Goal: Transaction & Acquisition: Purchase product/service

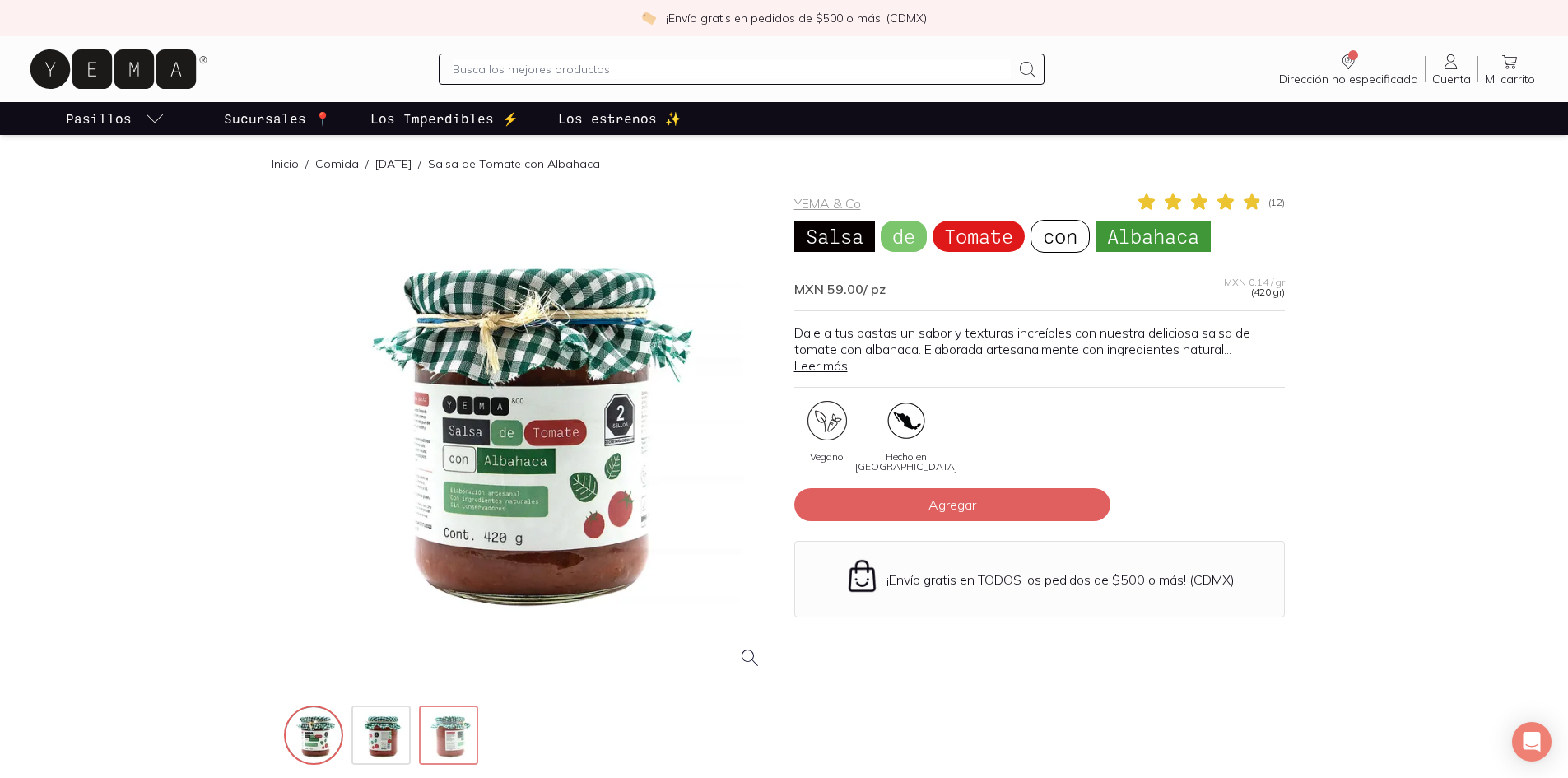
click at [435, 737] on img at bounding box center [450, 737] width 59 height 59
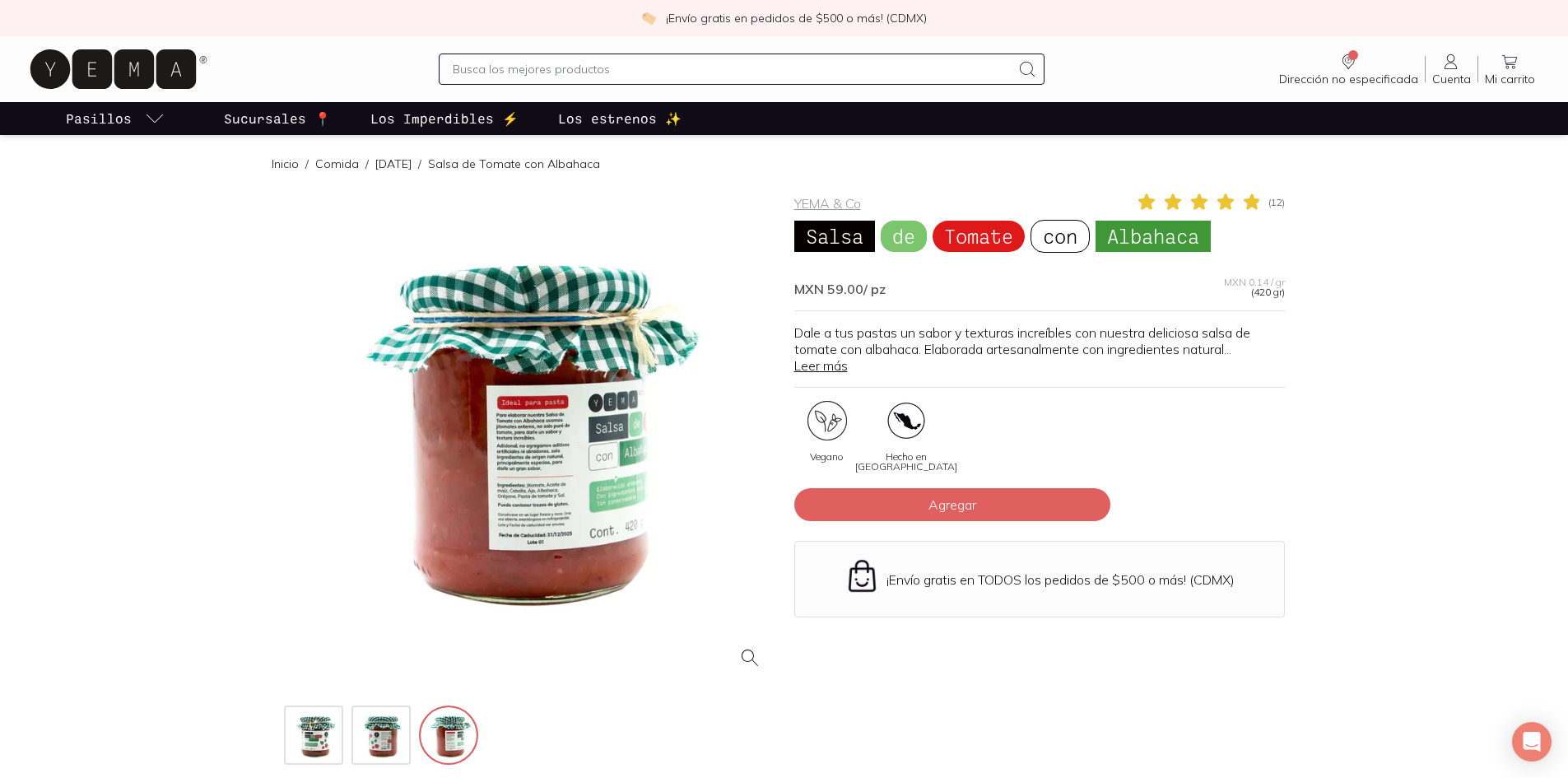
click at [518, 460] on div at bounding box center [528, 436] width 490 height 490
click at [683, 512] on div at bounding box center [528, 436] width 490 height 490
click at [568, 513] on div at bounding box center [528, 436] width 490 height 490
click at [550, 495] on div at bounding box center [528, 436] width 490 height 490
click at [539, 443] on div at bounding box center [528, 436] width 490 height 490
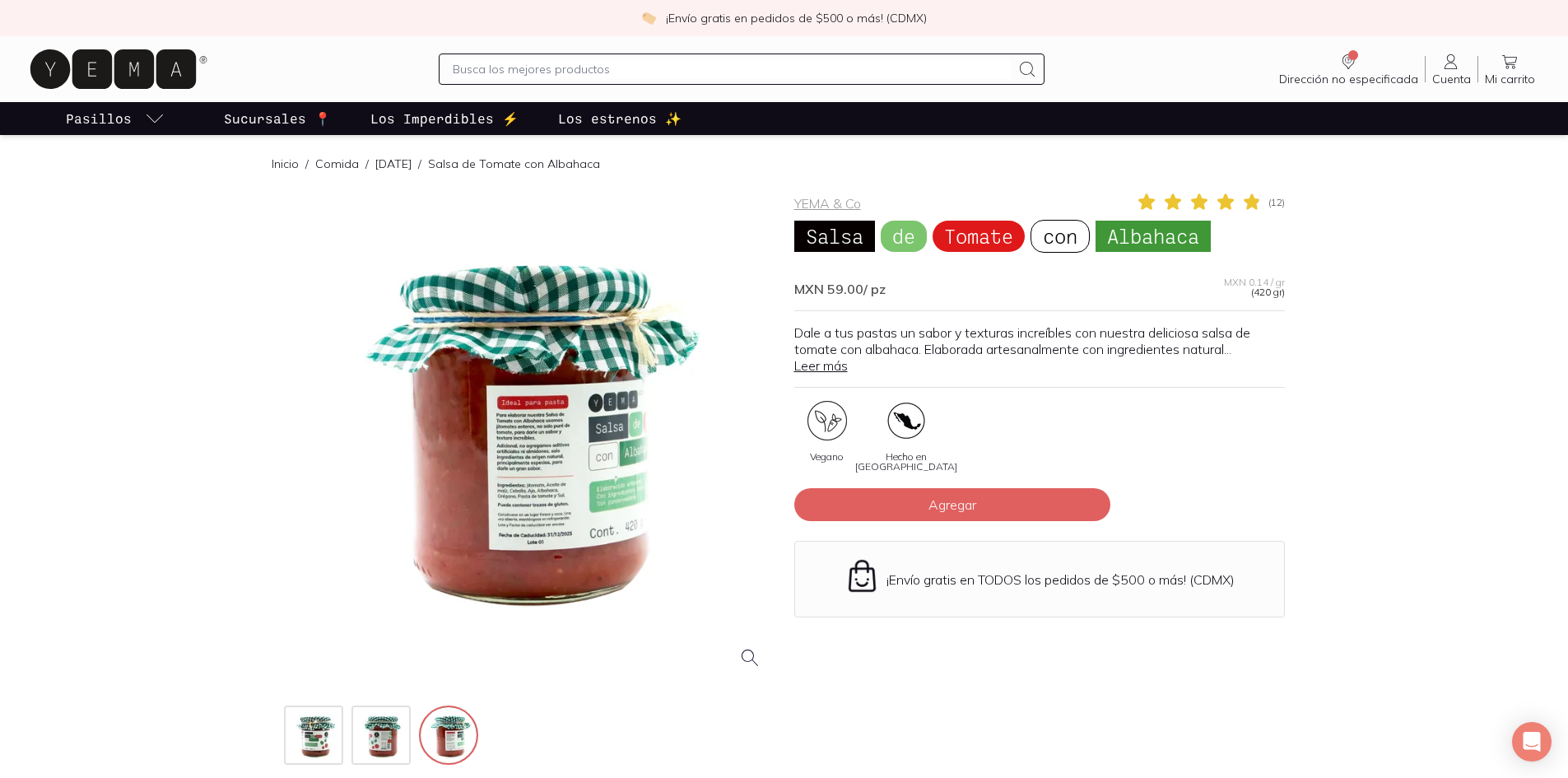
click at [487, 453] on div at bounding box center [528, 436] width 490 height 490
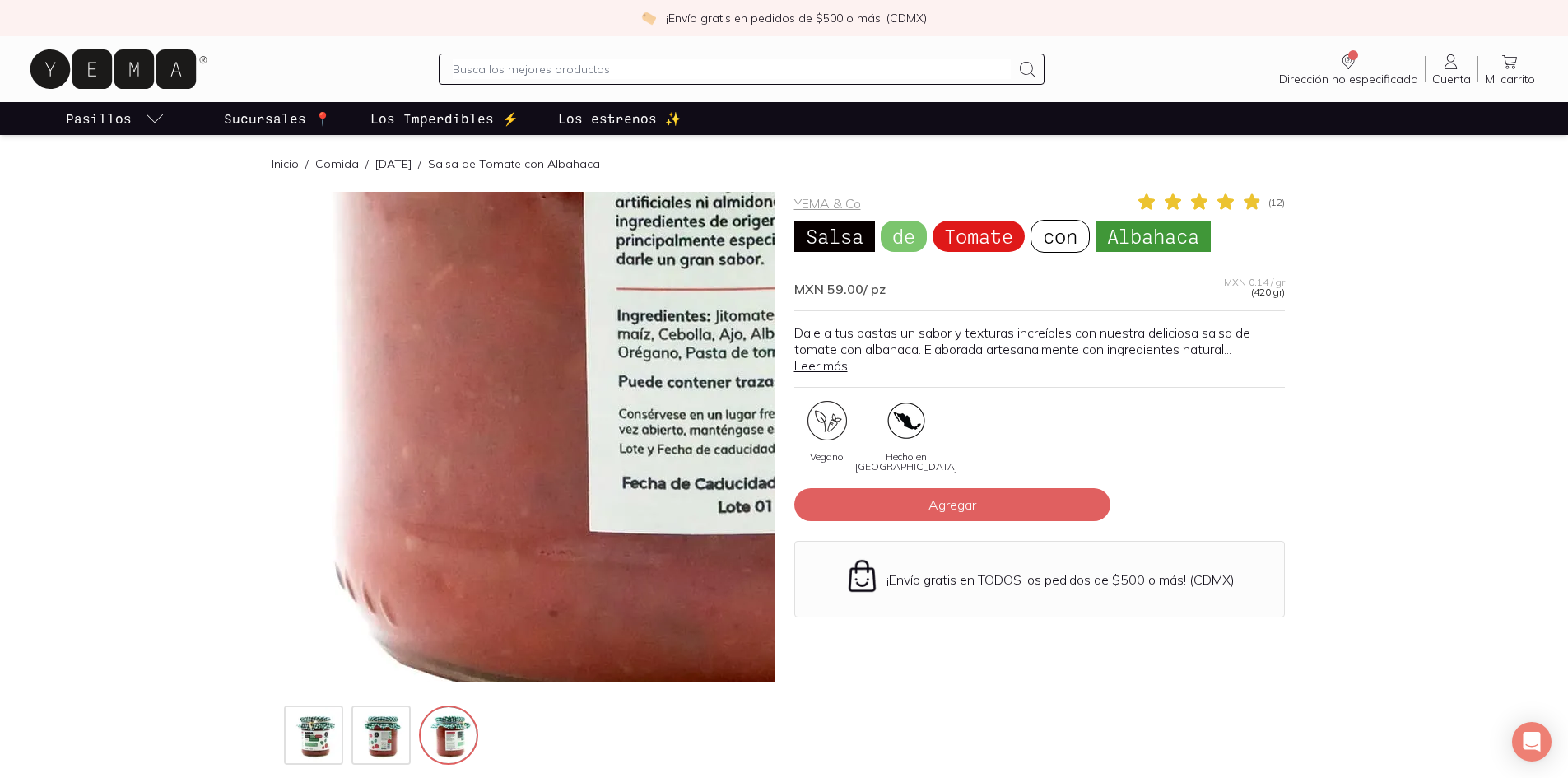
click at [446, 557] on img at bounding box center [724, 154] width 1646 height 1646
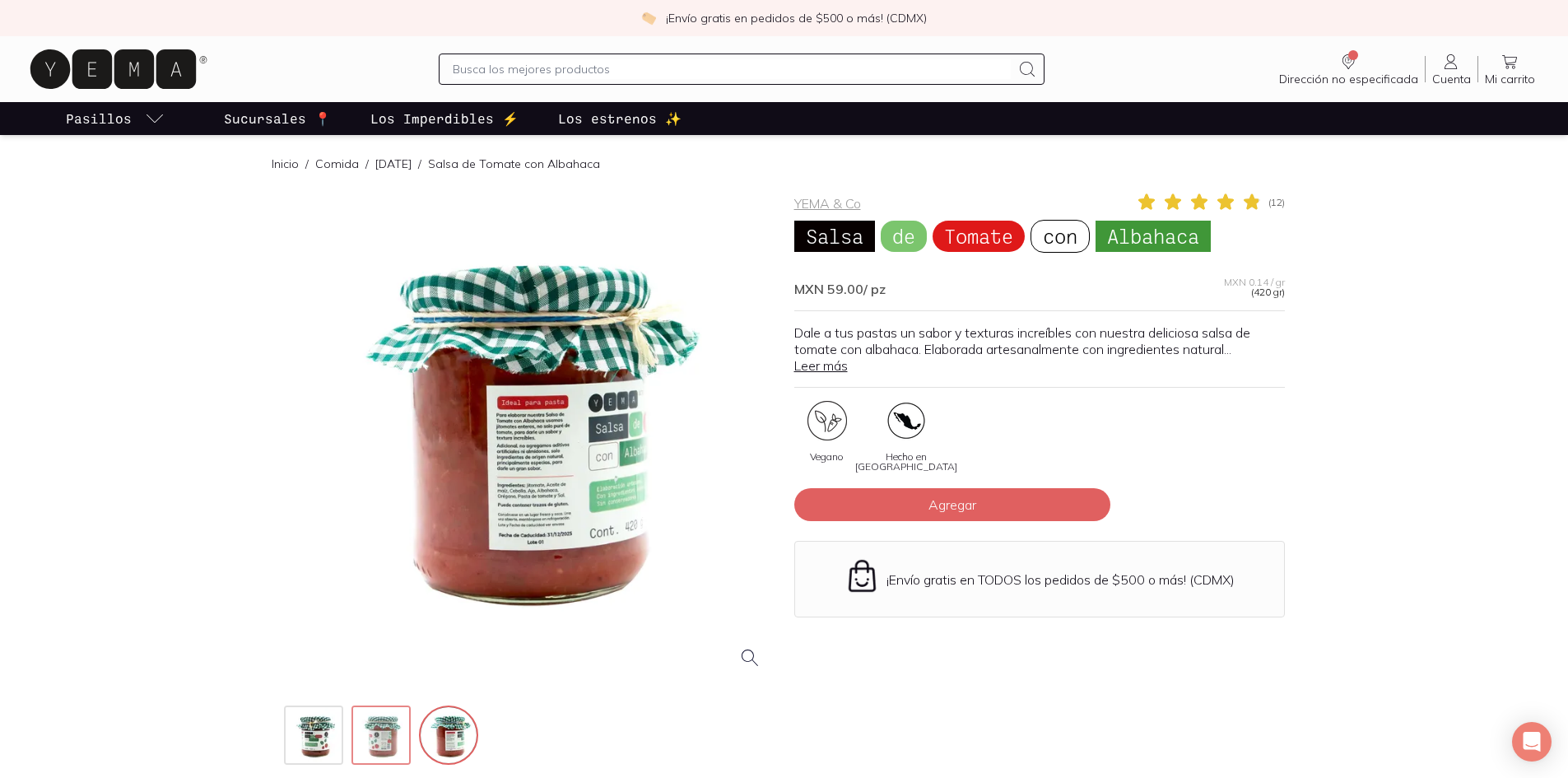
click at [376, 735] on img at bounding box center [383, 737] width 59 height 59
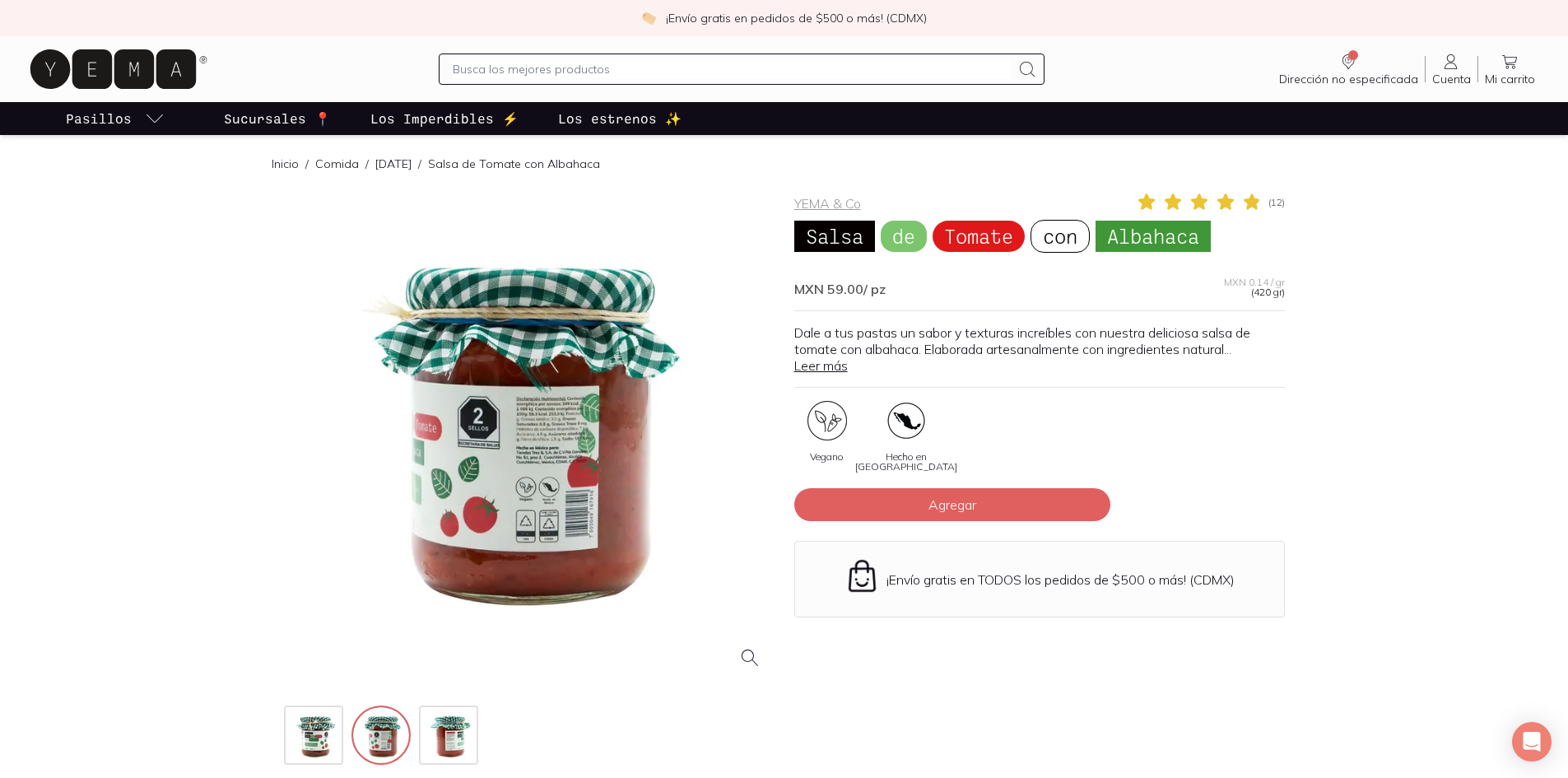
click at [557, 451] on div at bounding box center [528, 436] width 490 height 490
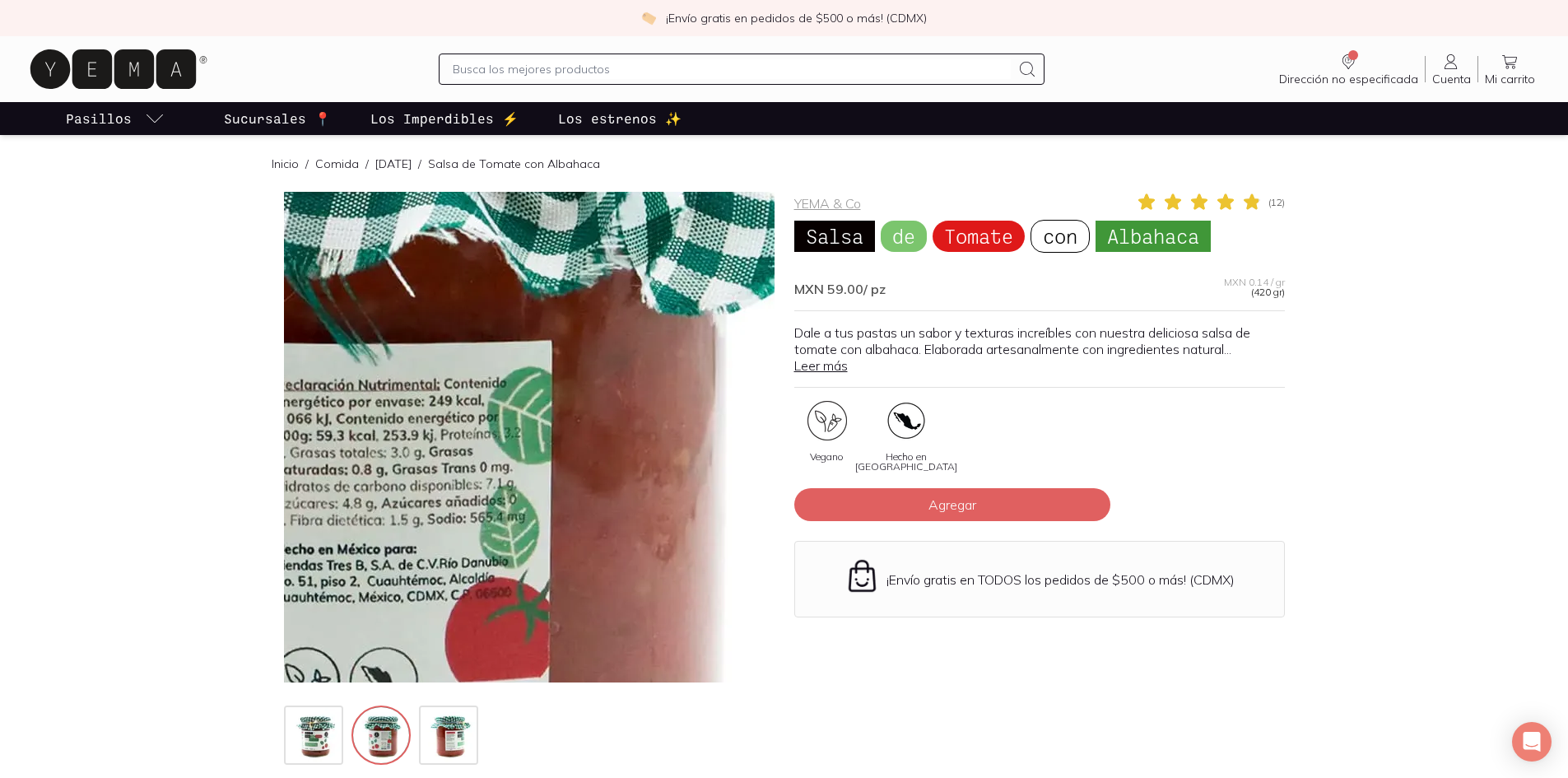
click at [619, 405] on img at bounding box center [317, 513] width 1646 height 1646
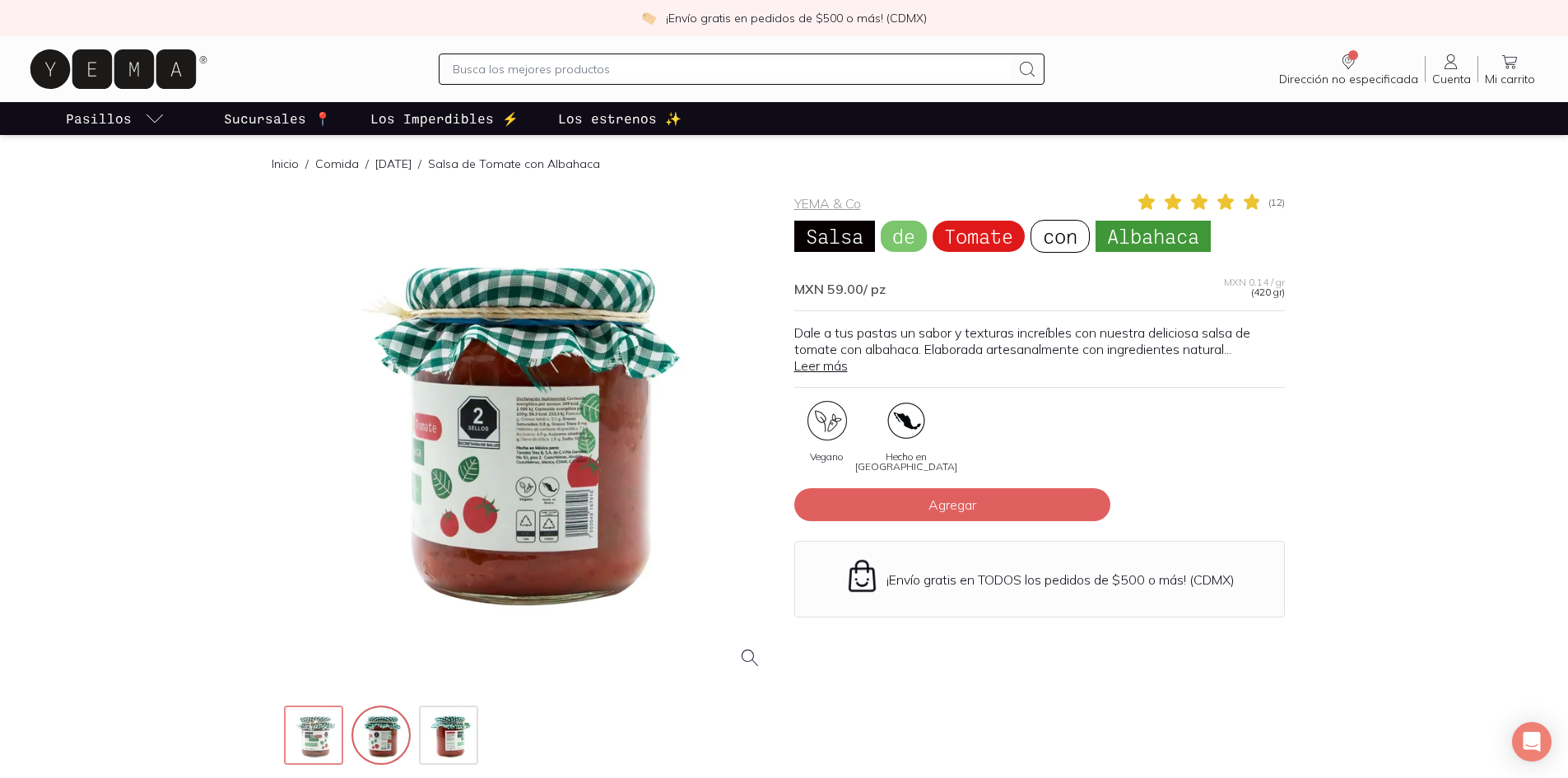
click at [321, 756] on img at bounding box center [315, 737] width 59 height 59
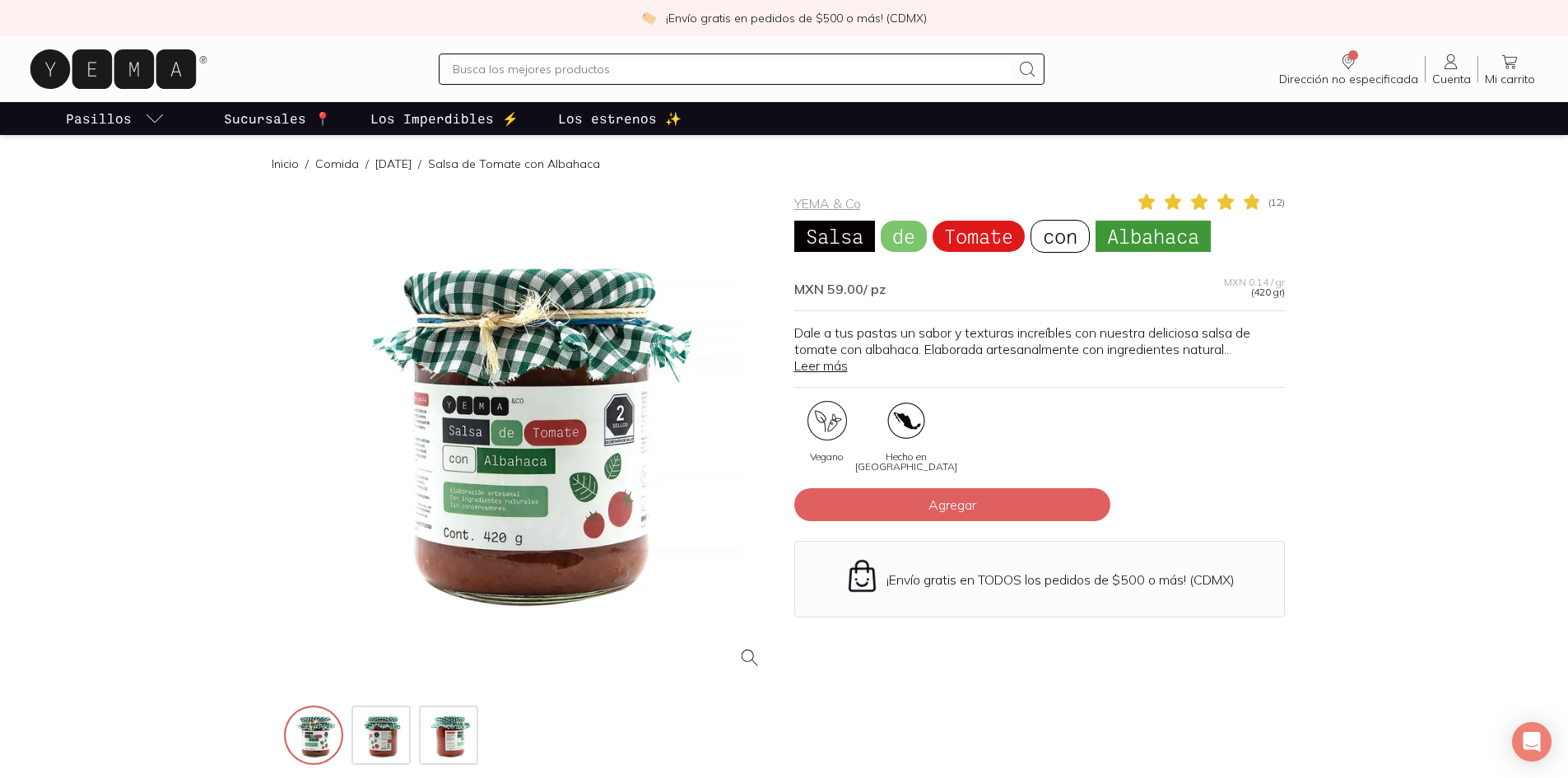
click at [687, 454] on div at bounding box center [527, 436] width 490 height 490
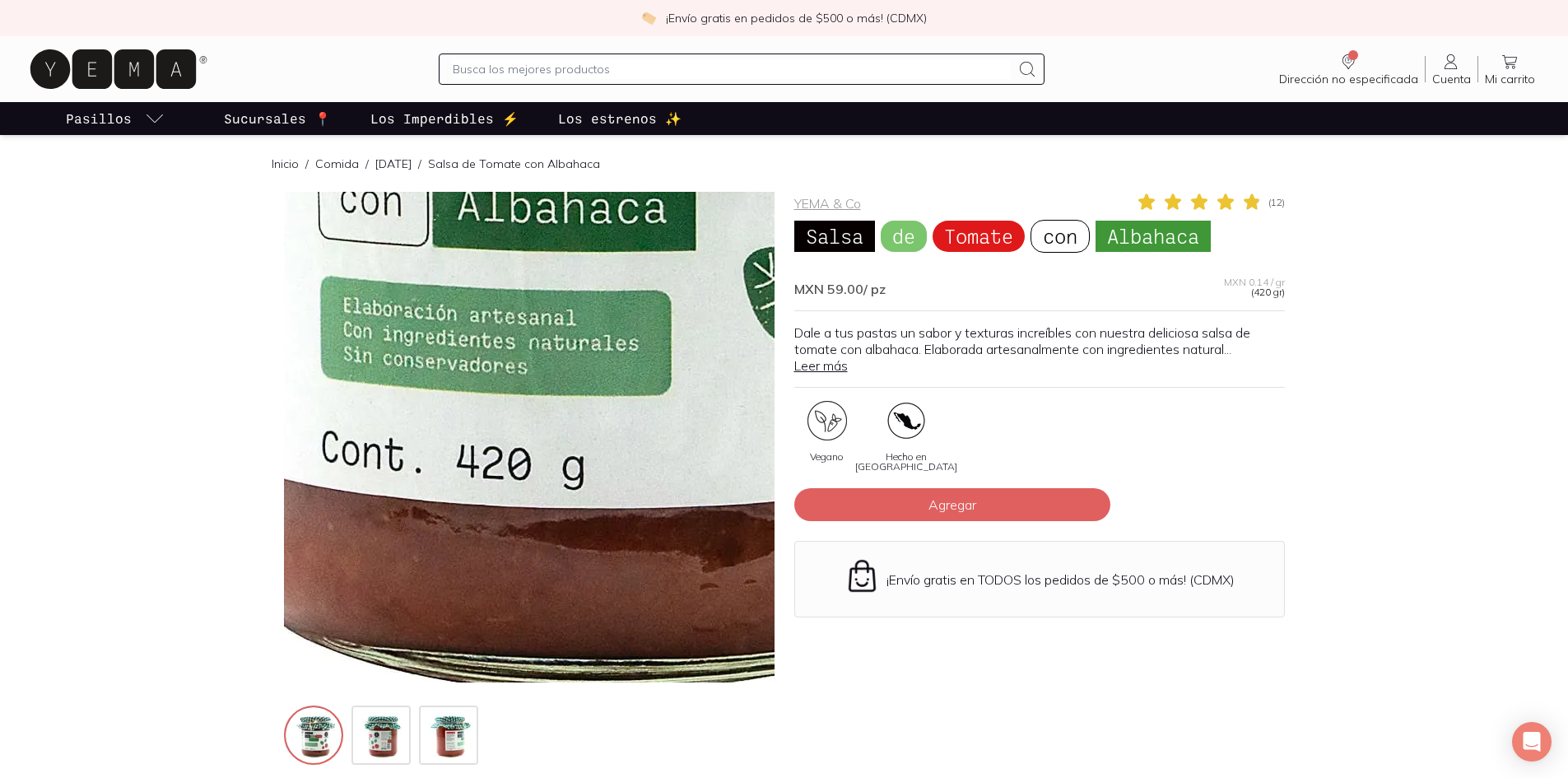
click at [496, 569] on img at bounding box center [607, 127] width 1646 height 1646
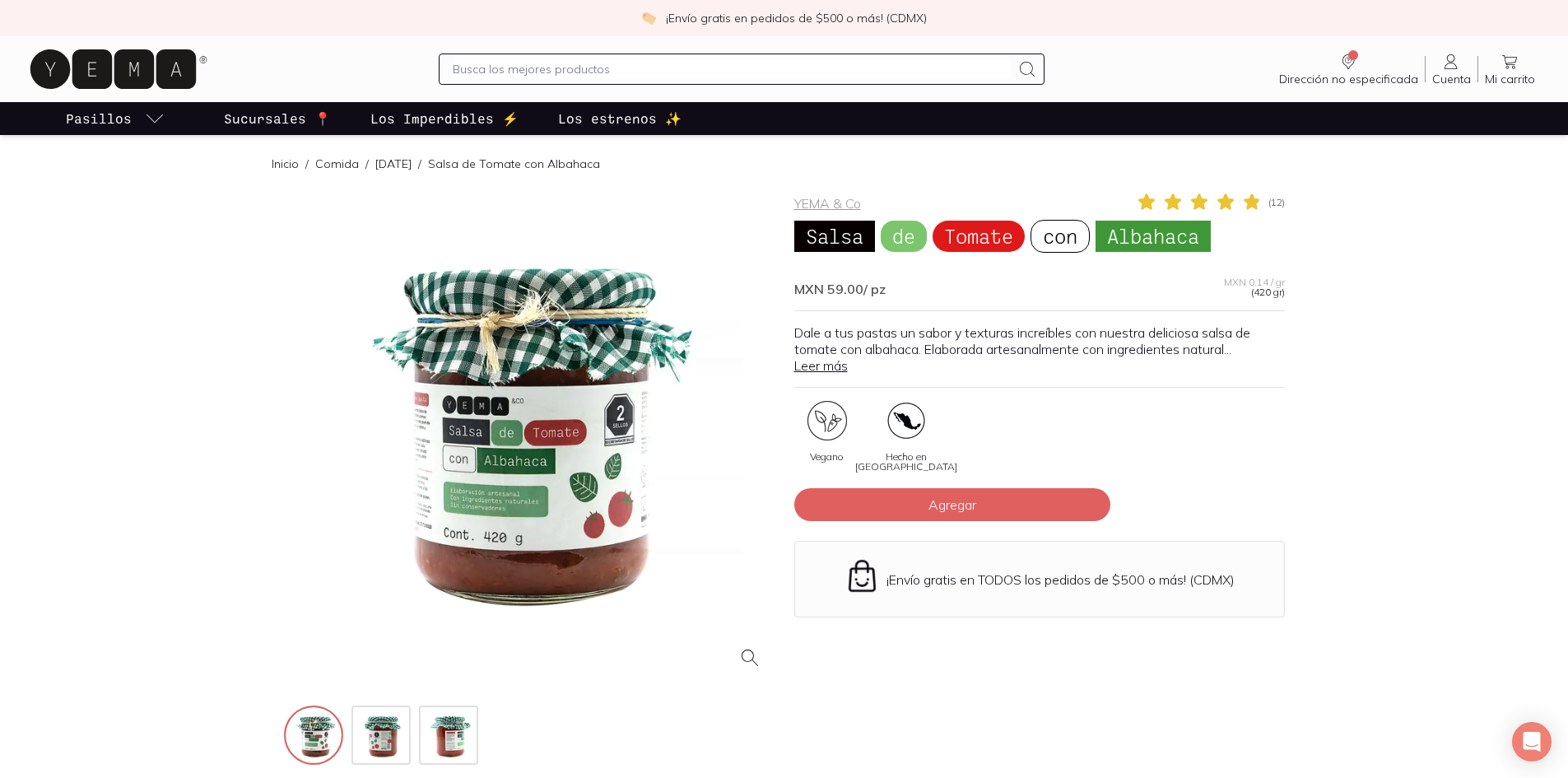
click at [638, 588] on div at bounding box center [528, 436] width 490 height 490
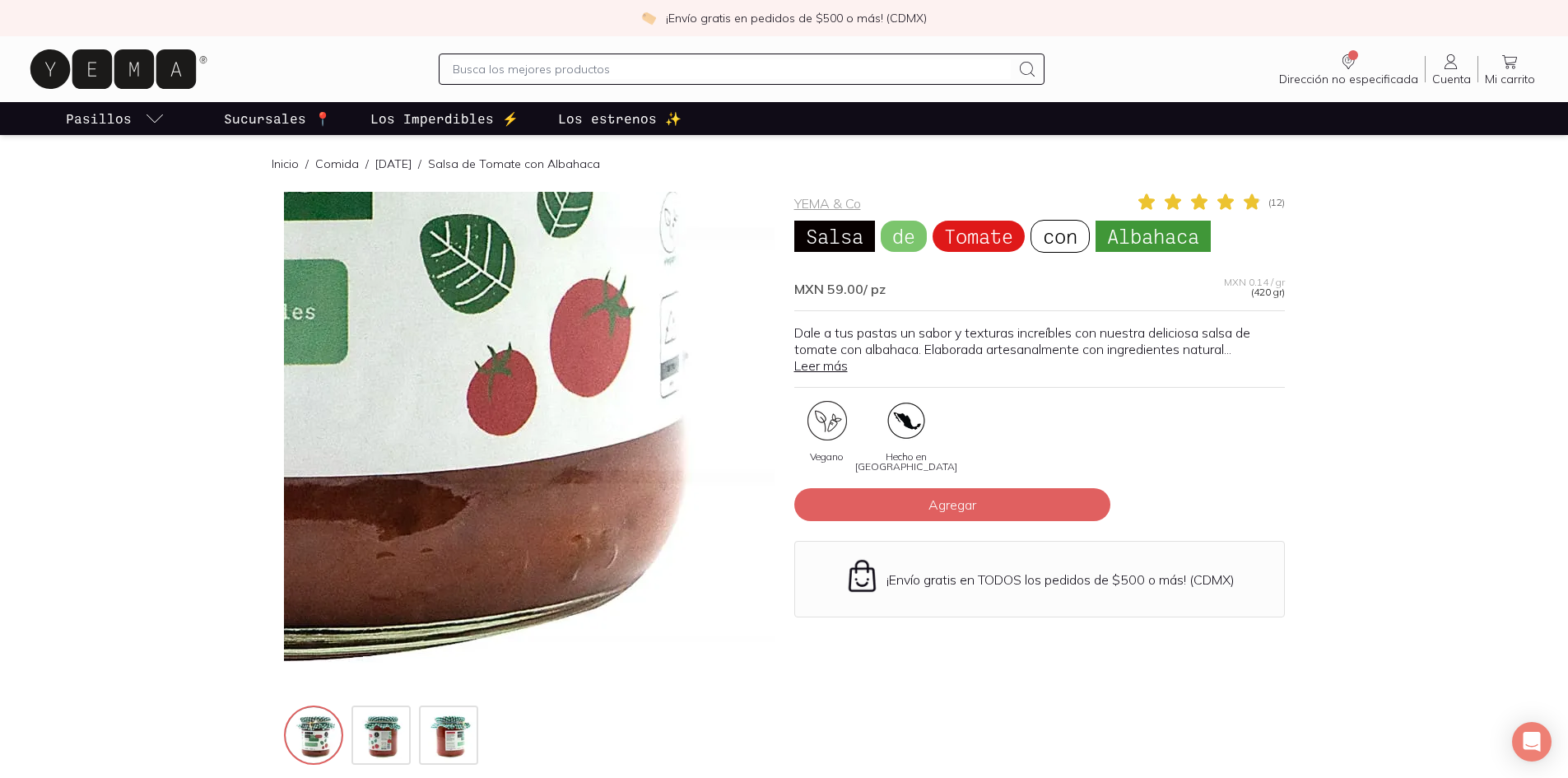
click at [631, 577] on img at bounding box center [284, 95] width 1646 height 1646
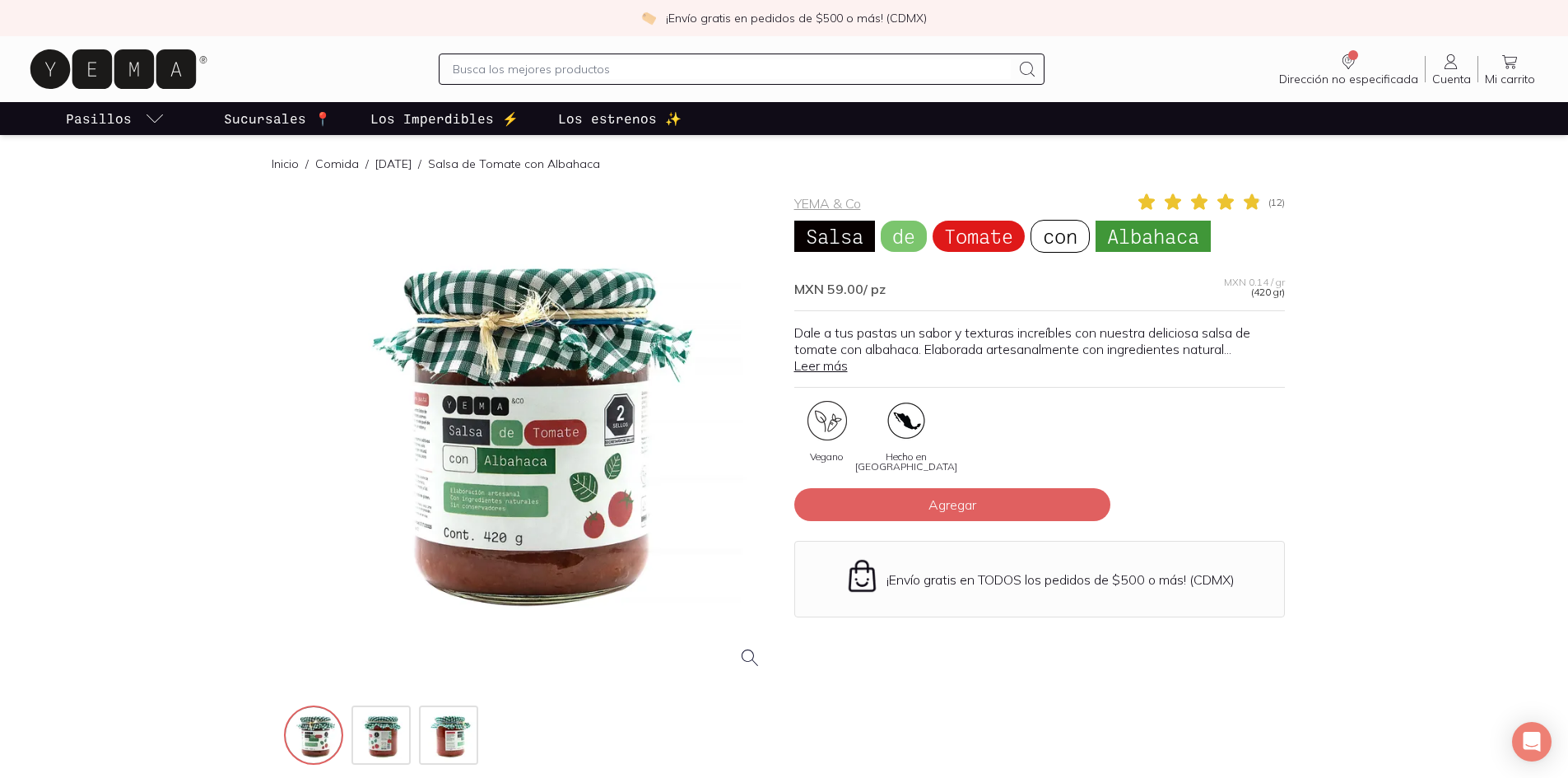
click at [405, 562] on div at bounding box center [528, 436] width 490 height 490
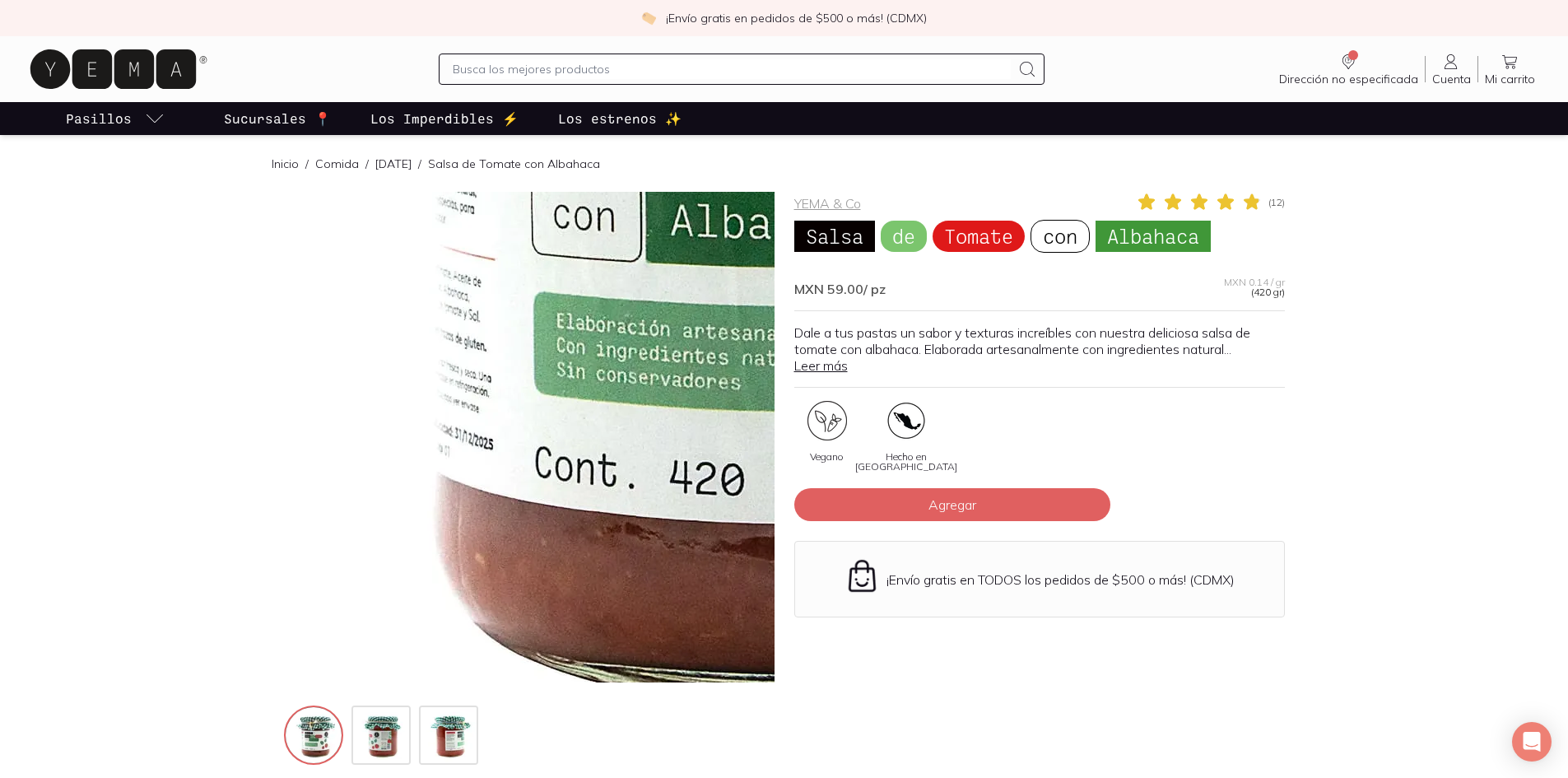
click at [405, 562] on img at bounding box center [820, 142] width 1646 height 1646
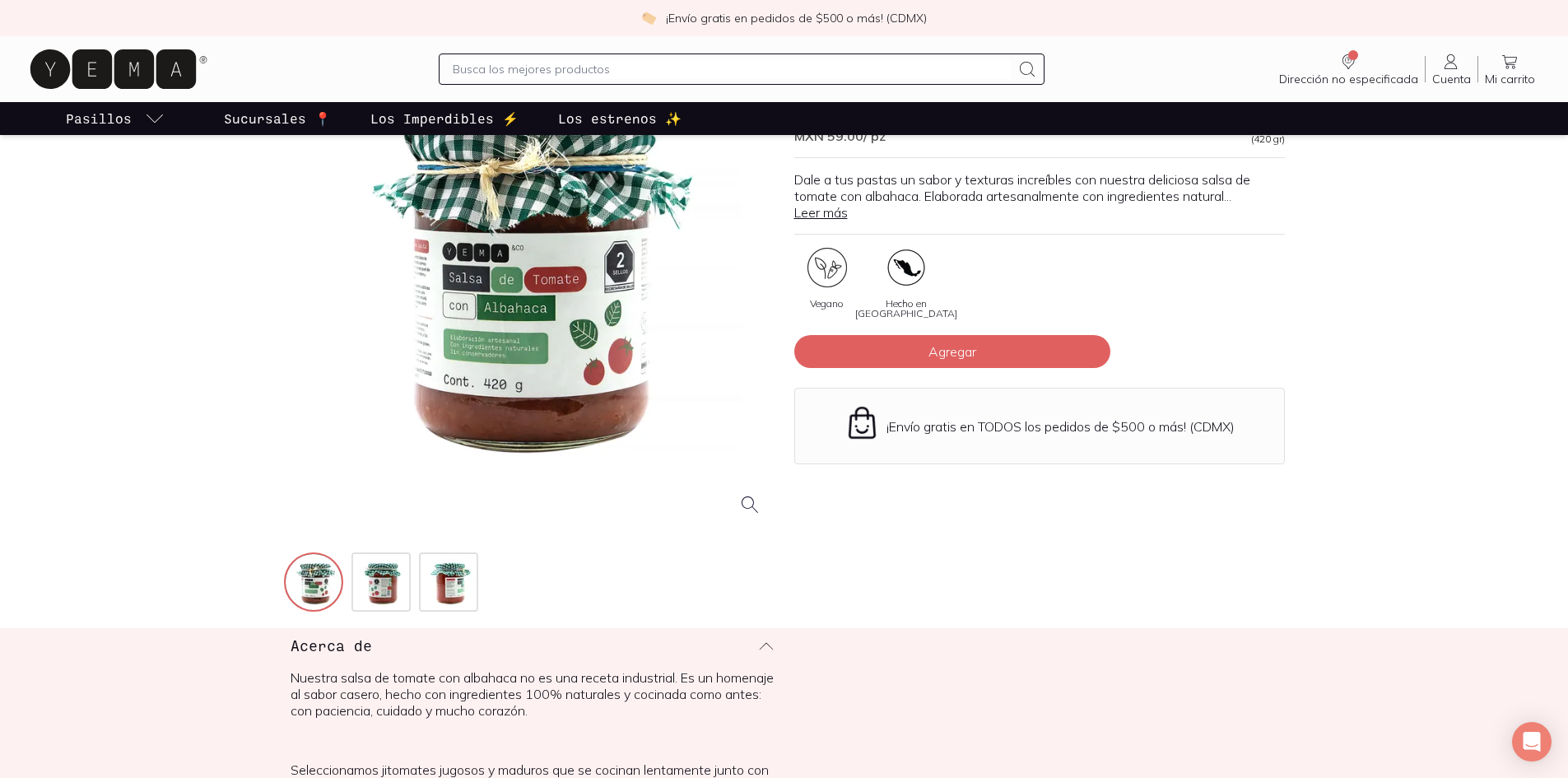
scroll to position [165, 0]
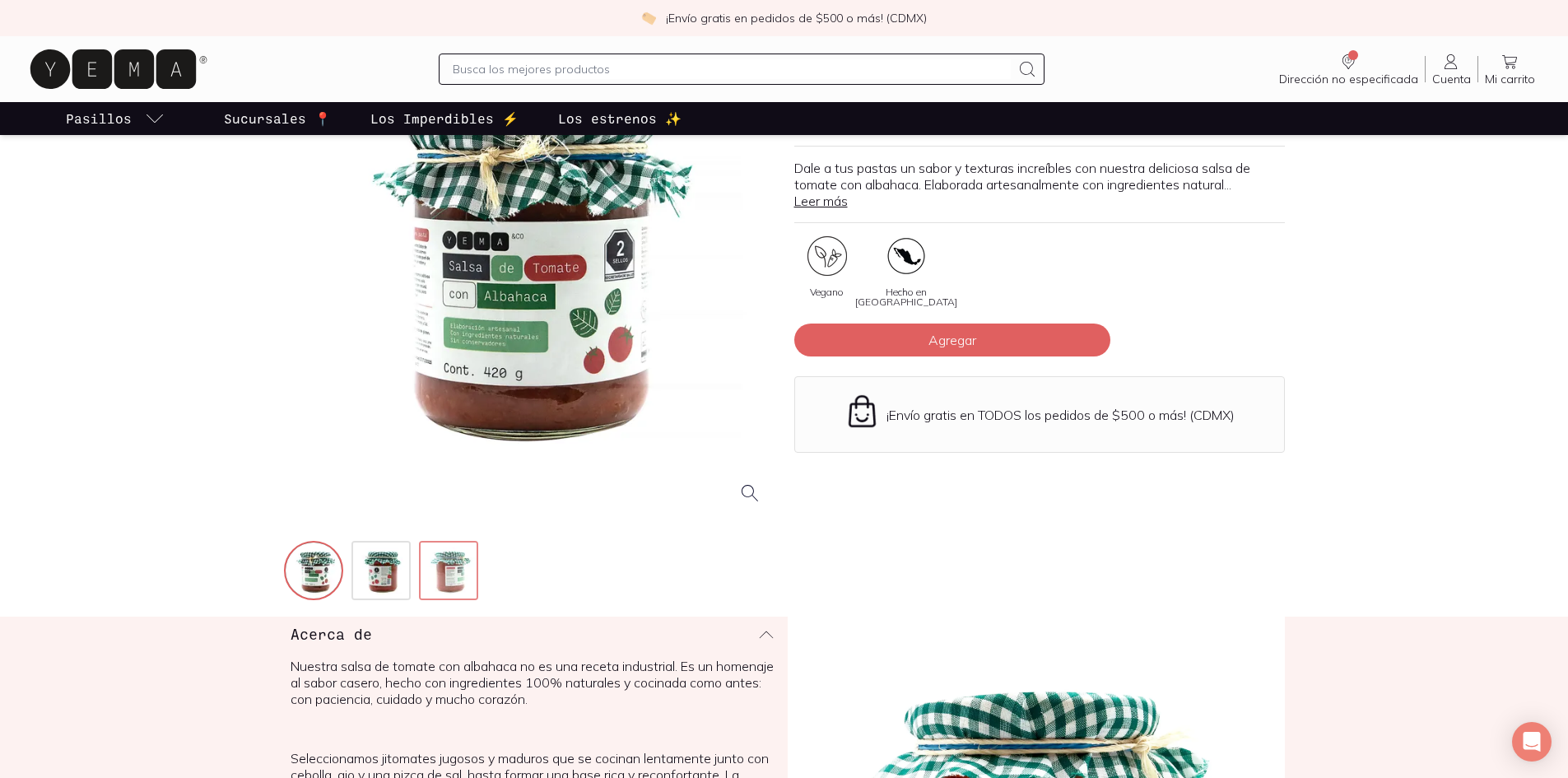
click at [455, 584] on img at bounding box center [450, 572] width 59 height 59
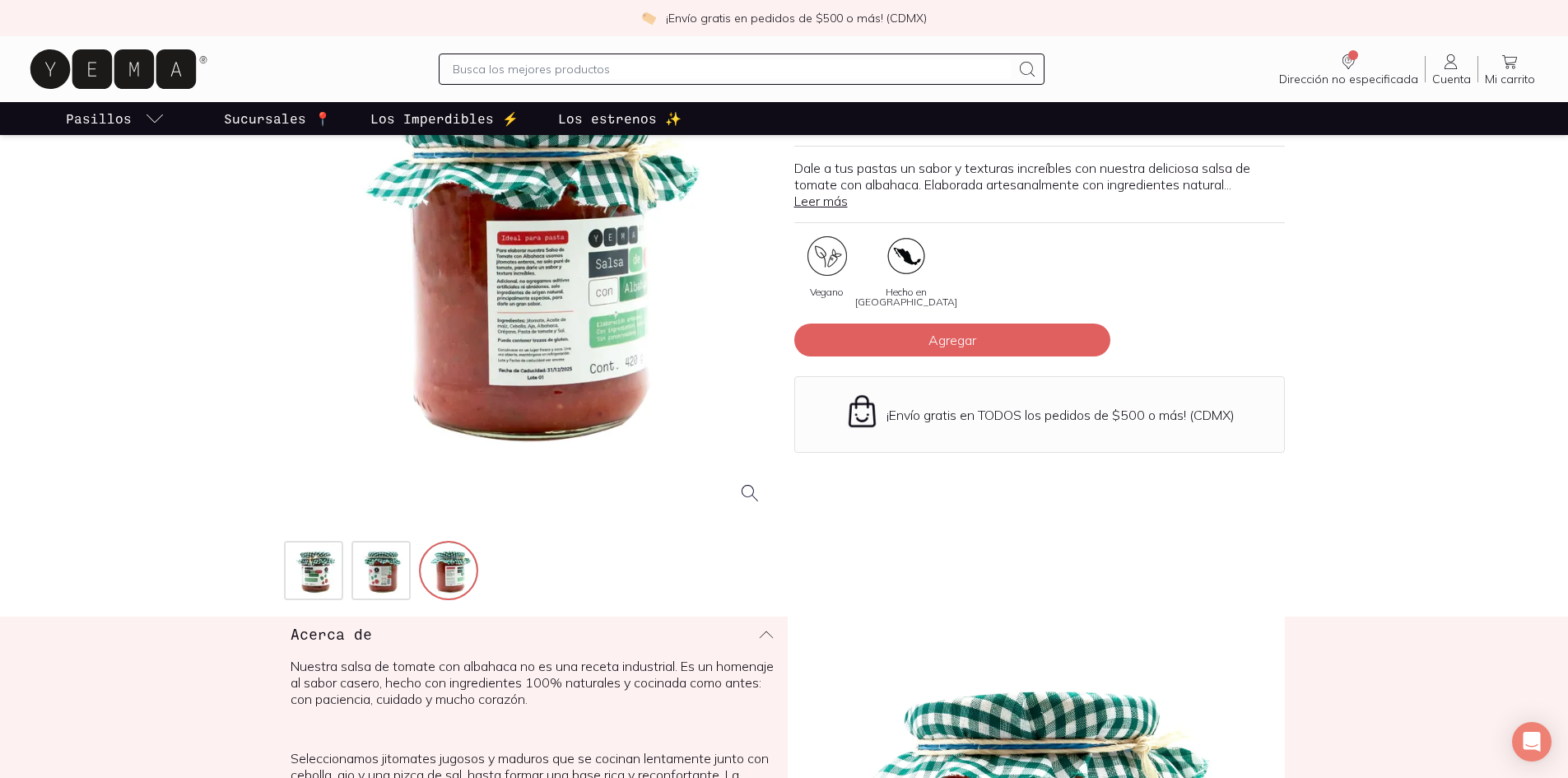
click at [493, 387] on div at bounding box center [528, 272] width 490 height 490
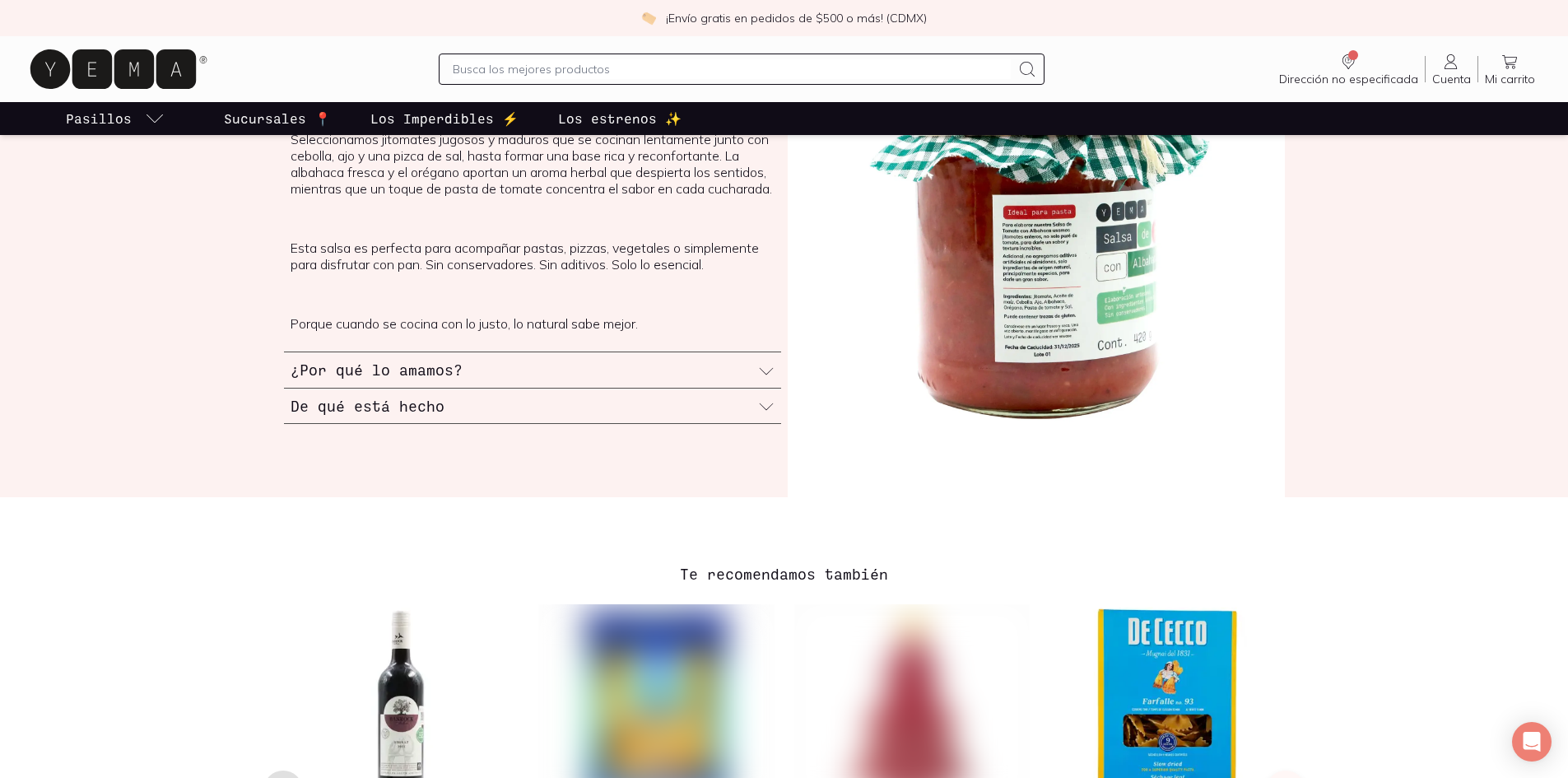
scroll to position [823, 0]
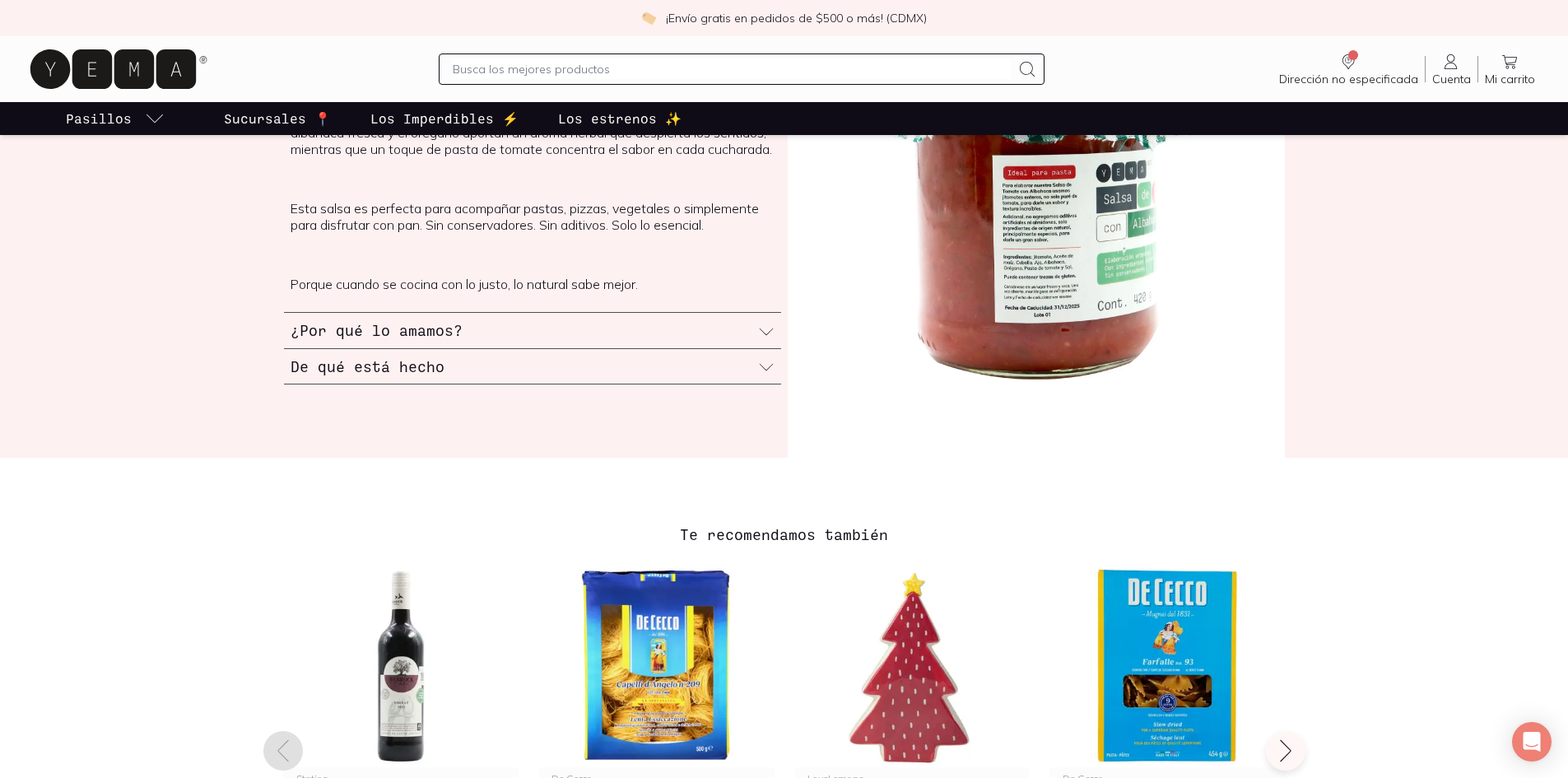
click at [751, 342] on div "¿Por qué lo amamos?" at bounding box center [532, 330] width 497 height 35
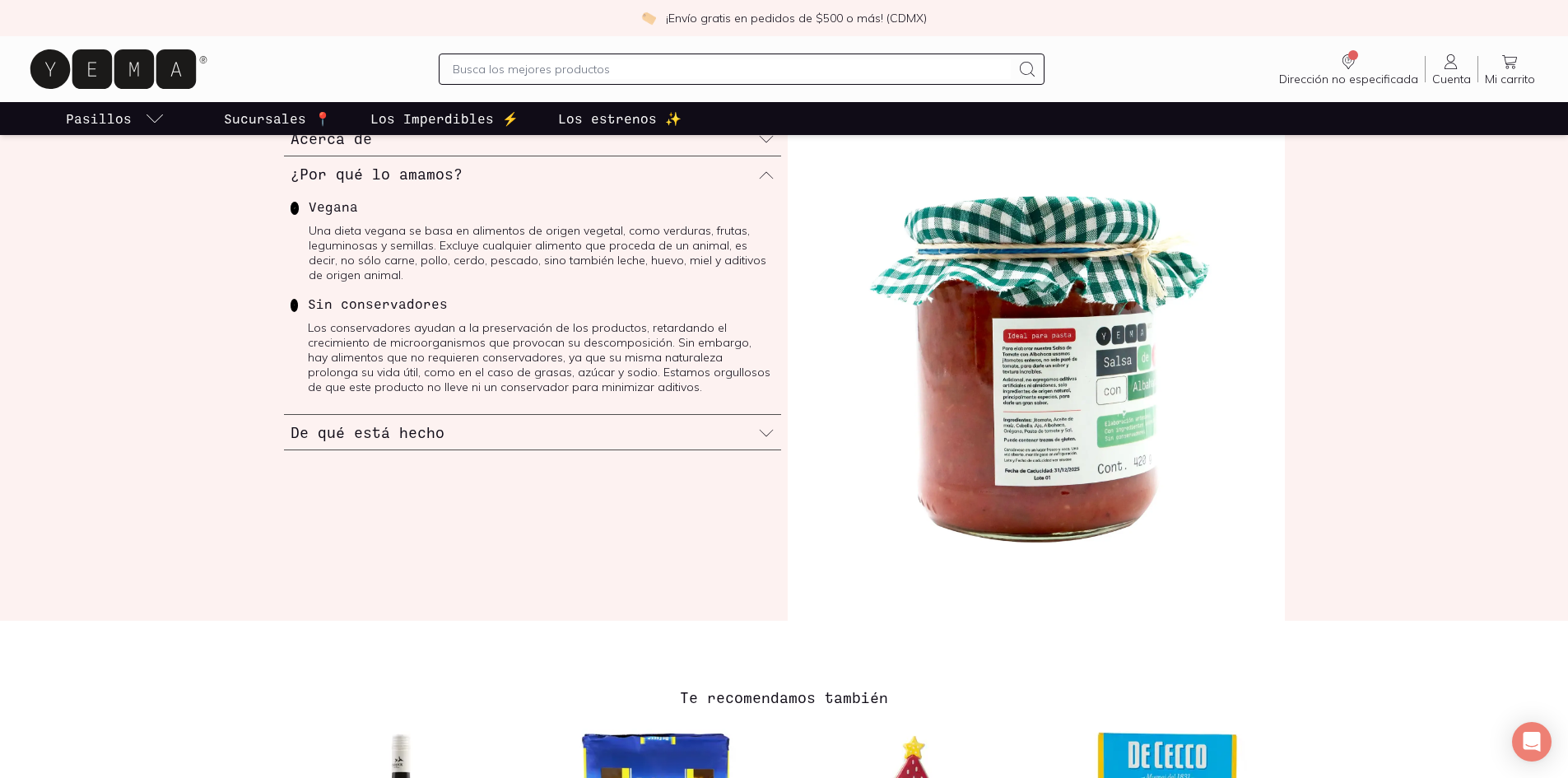
scroll to position [659, 0]
click at [768, 439] on icon at bounding box center [766, 433] width 17 height 17
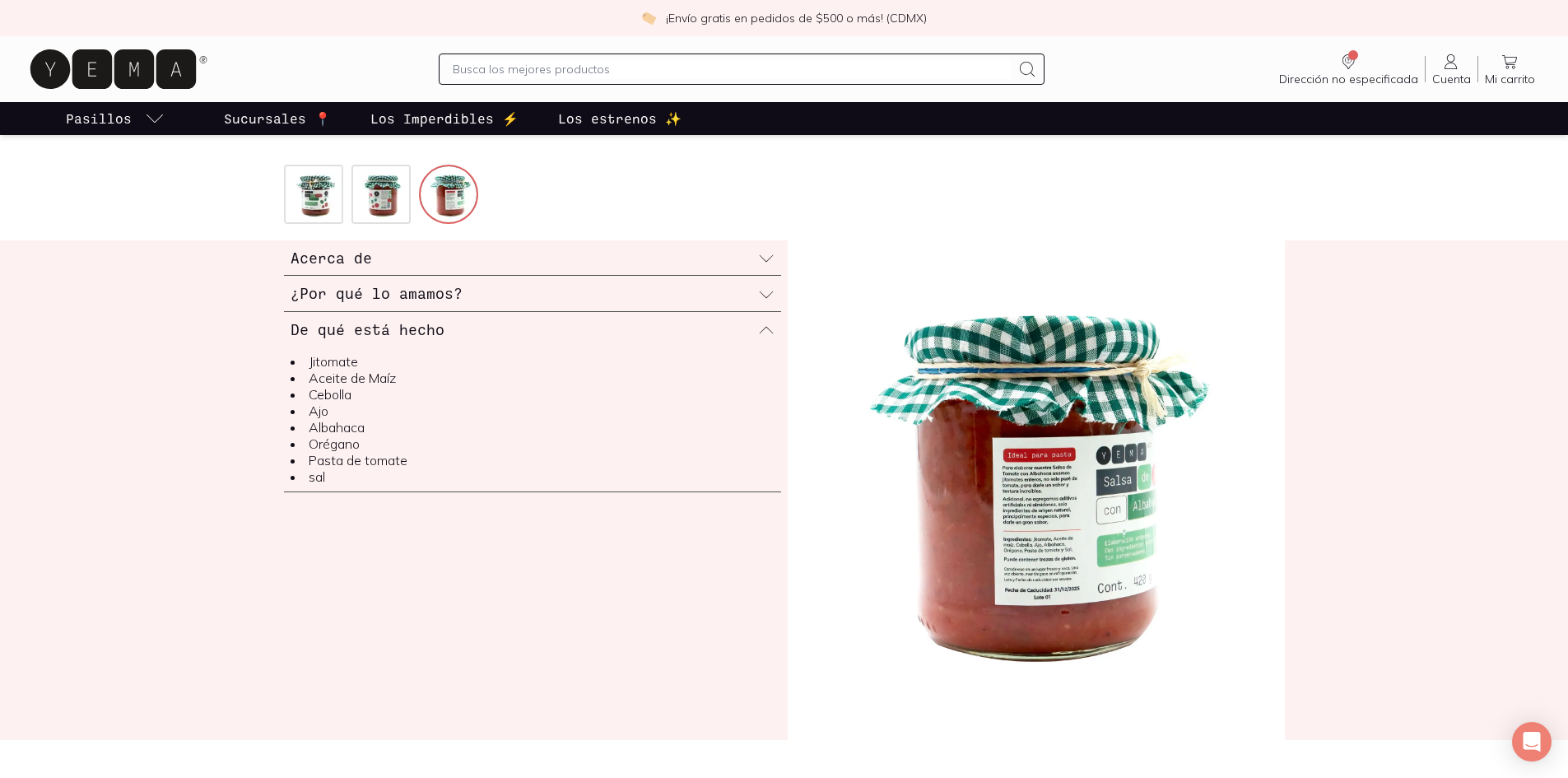
scroll to position [495, 0]
